Goal: Communication & Community: Answer question/provide support

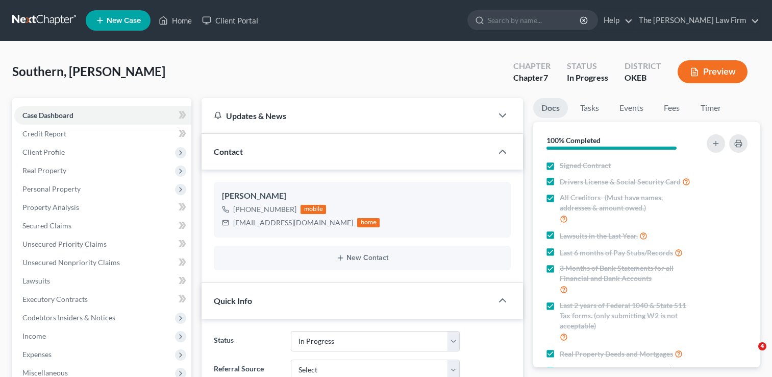
select select "4"
click at [545, 19] on input "search" at bounding box center [534, 20] width 93 height 19
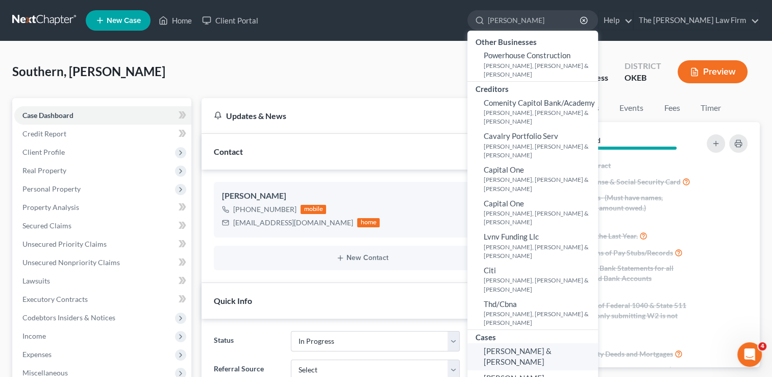
type input "[PERSON_NAME]"
click at [552, 346] on span "[PERSON_NAME] & [PERSON_NAME]" at bounding box center [518, 356] width 68 height 20
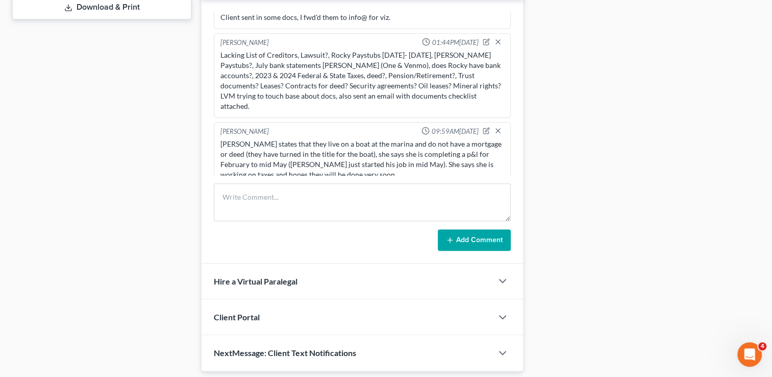
scroll to position [459, 0]
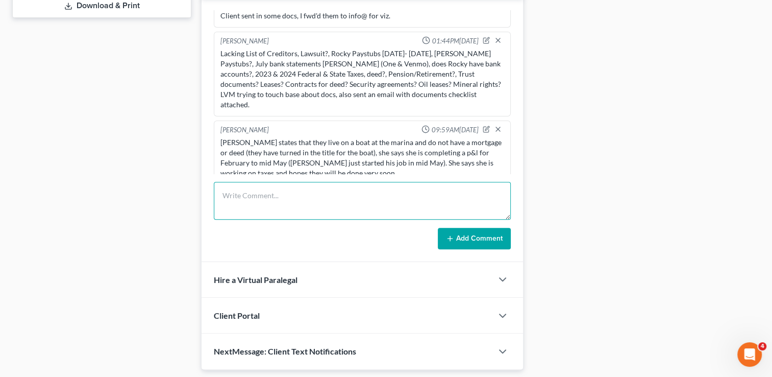
click at [310, 187] on textarea at bounding box center [362, 201] width 297 height 38
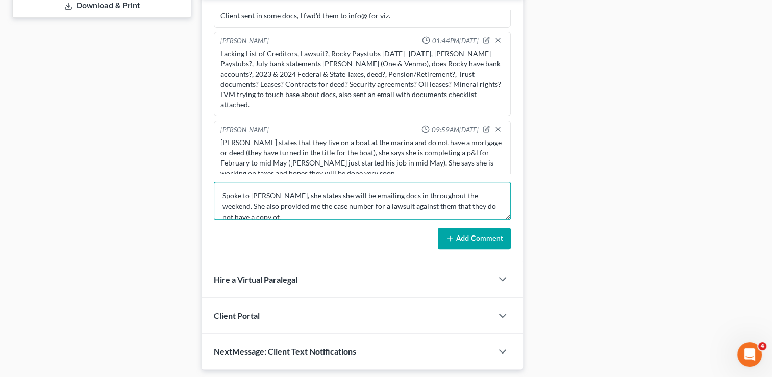
type textarea "Spoke to [PERSON_NAME], she states she will be emailing docs in throughout the …"
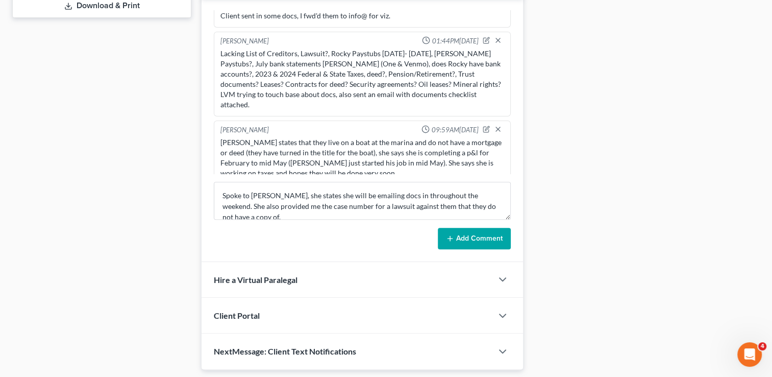
click at [484, 239] on button "Add Comment" at bounding box center [474, 238] width 73 height 21
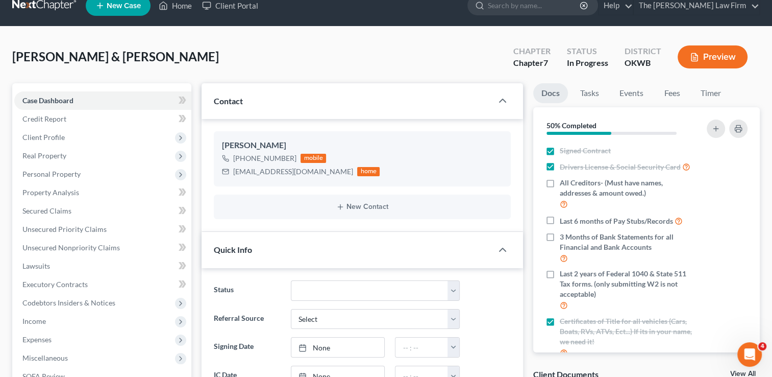
scroll to position [0, 0]
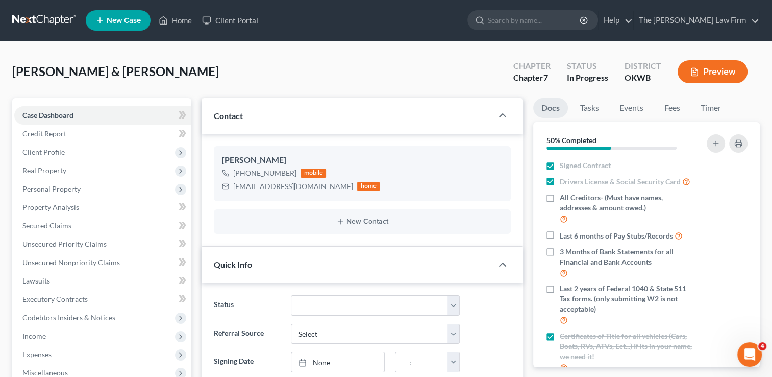
click at [61, 21] on link at bounding box center [44, 20] width 65 height 18
